Goal: Transaction & Acquisition: Subscribe to service/newsletter

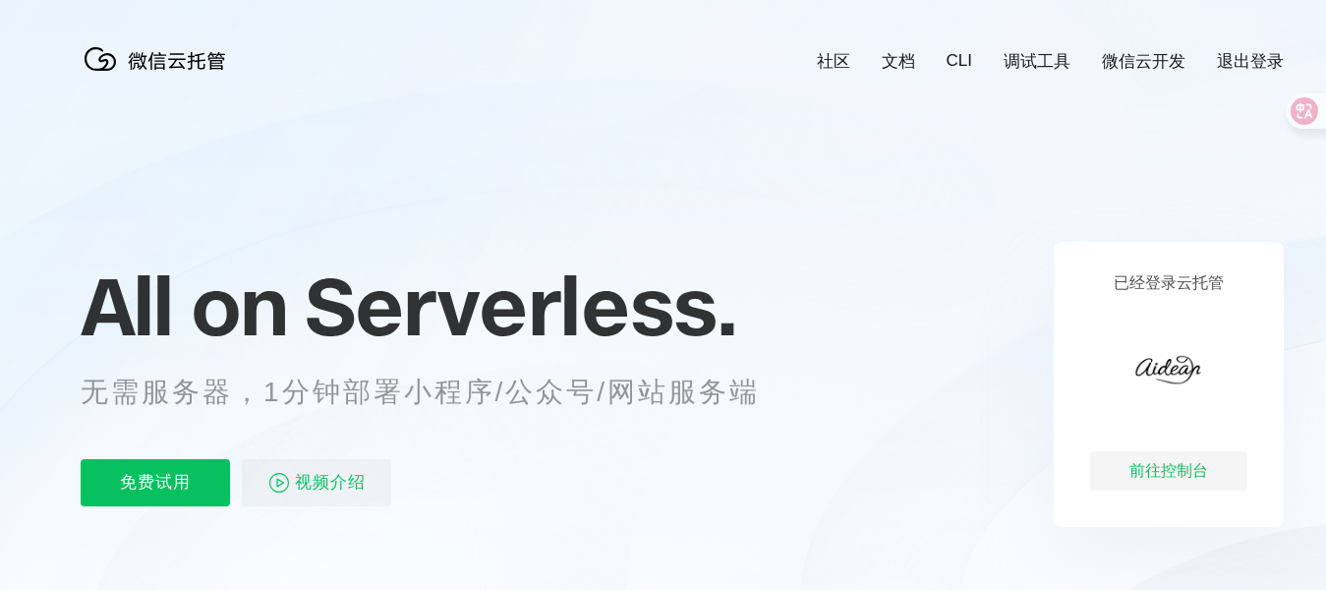
scroll to position [0, 3494]
click at [1164, 466] on div "前往控制台" at bounding box center [1168, 470] width 157 height 39
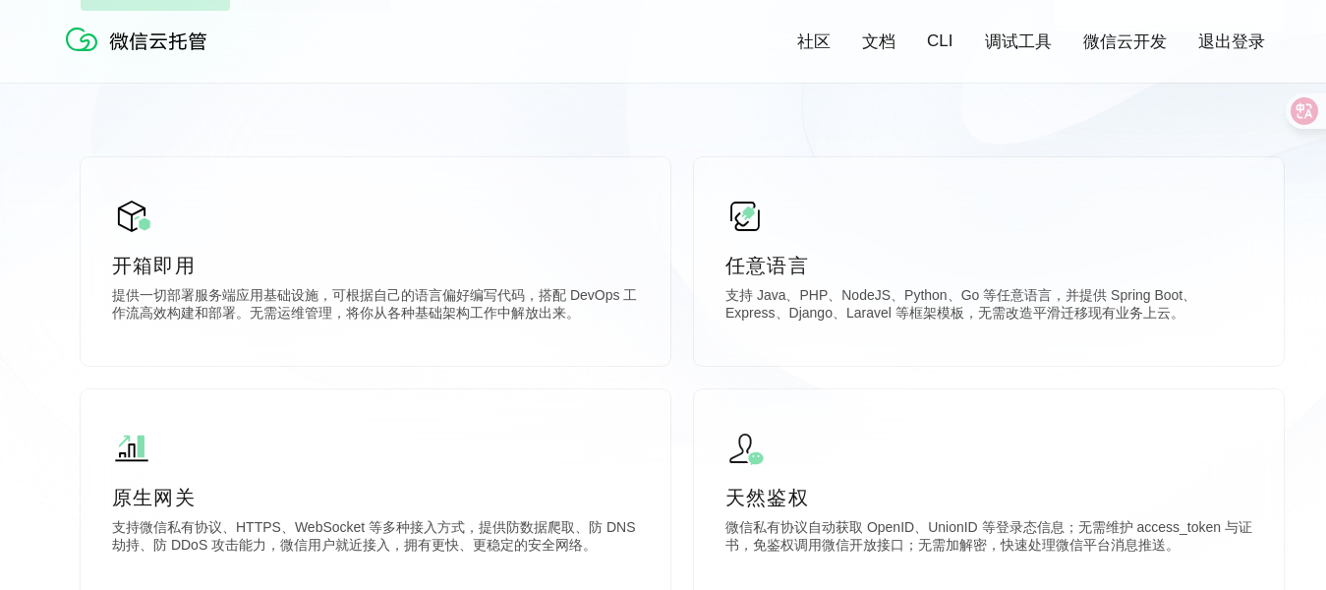
scroll to position [197, 0]
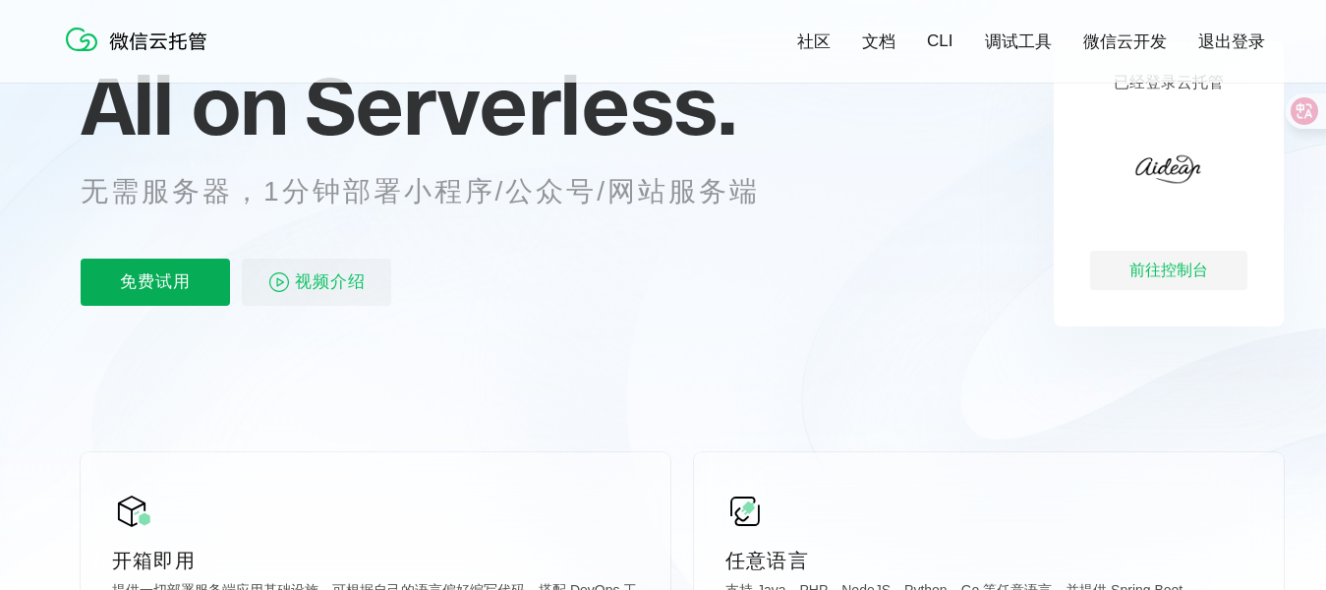
click at [186, 273] on p "免费试用" at bounding box center [155, 281] width 149 height 47
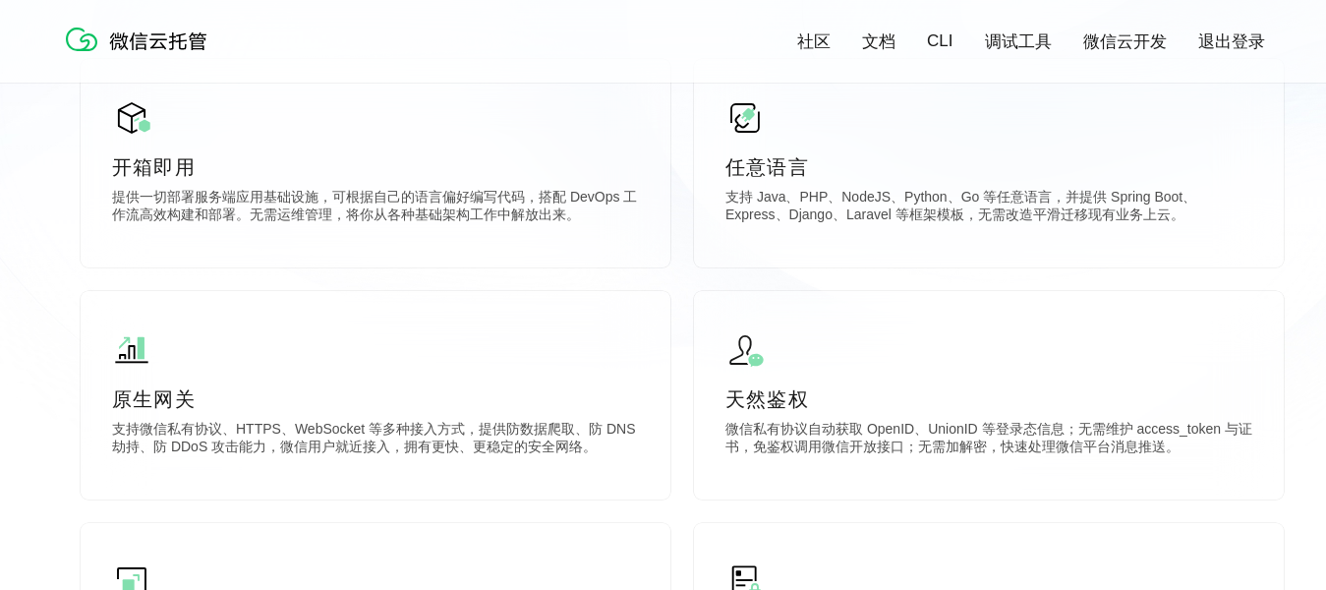
scroll to position [295, 0]
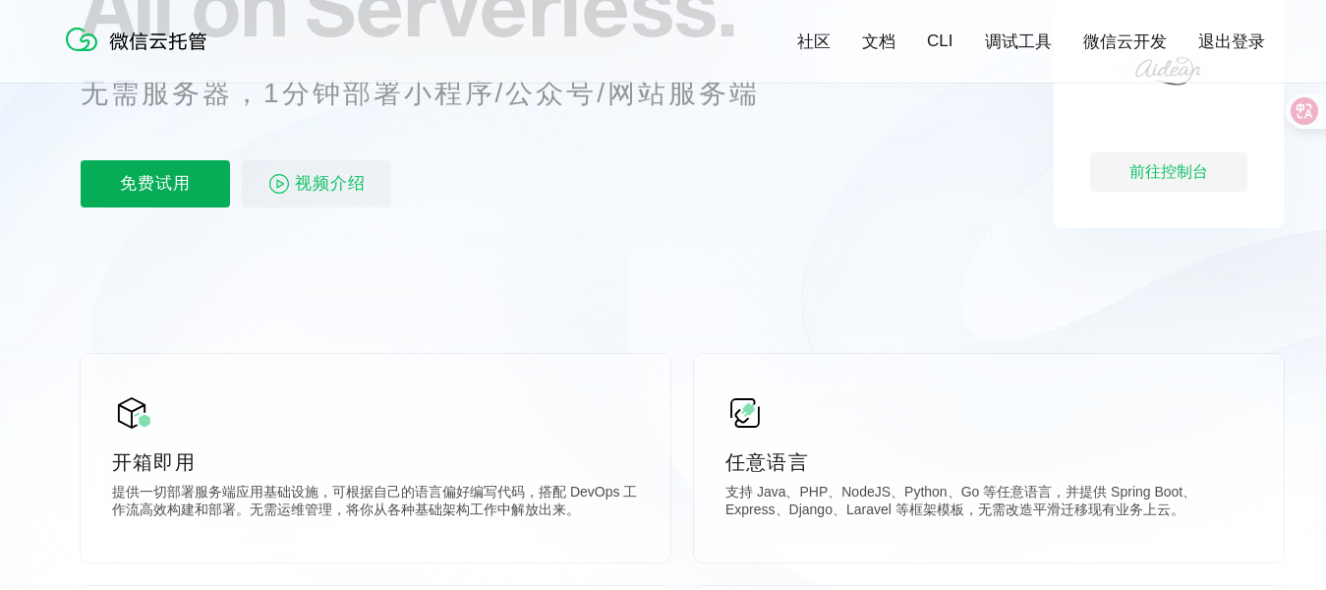
click at [191, 191] on p "免费试用" at bounding box center [155, 183] width 149 height 47
